Goal: Navigation & Orientation: Go to known website

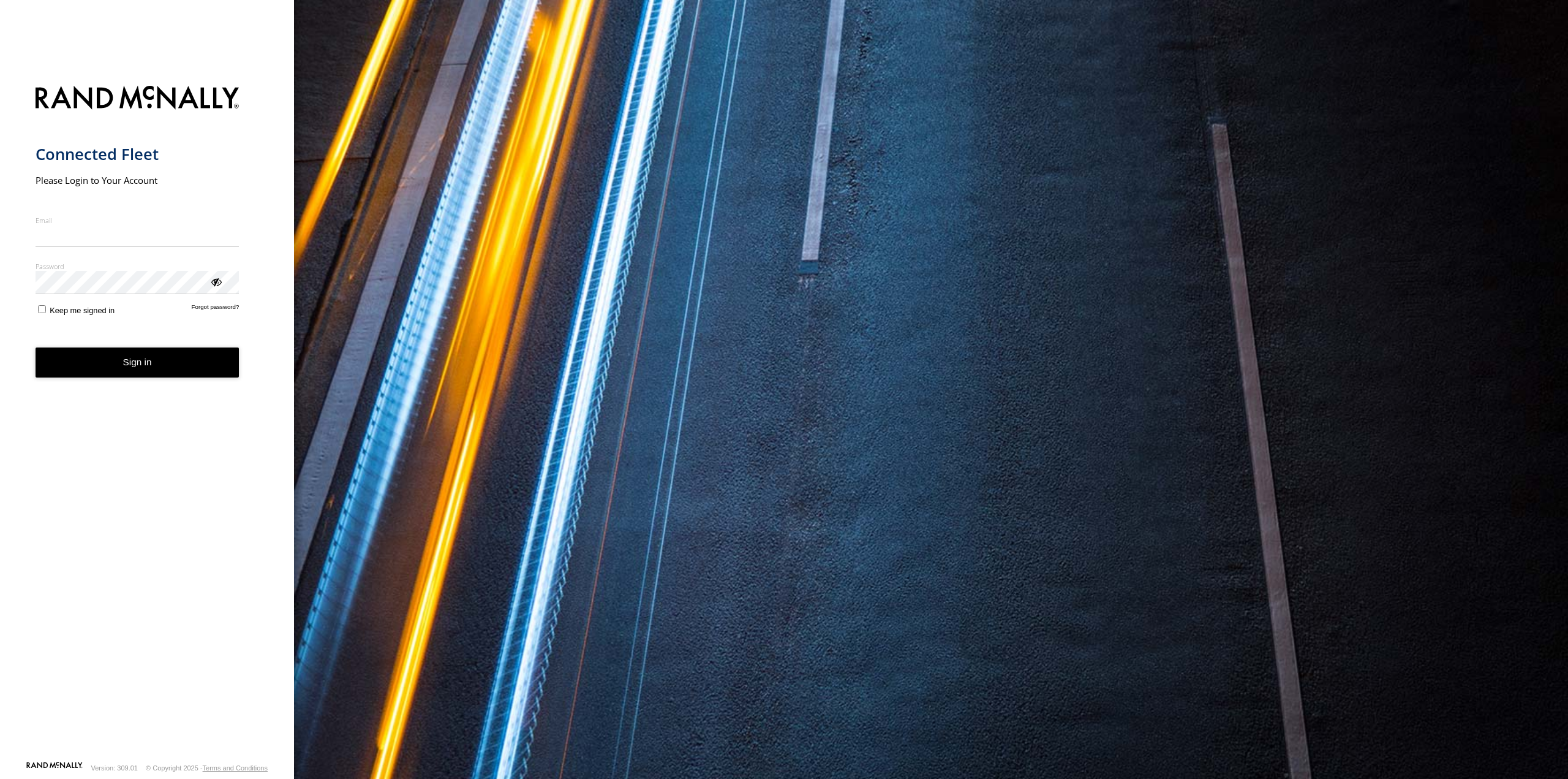
type input "**********"
click at [125, 382] on form "**********" at bounding box center [147, 420] width 223 height 682
click at [130, 372] on button "Sign in" at bounding box center [137, 363] width 204 height 30
